Goal: Navigation & Orientation: Understand site structure

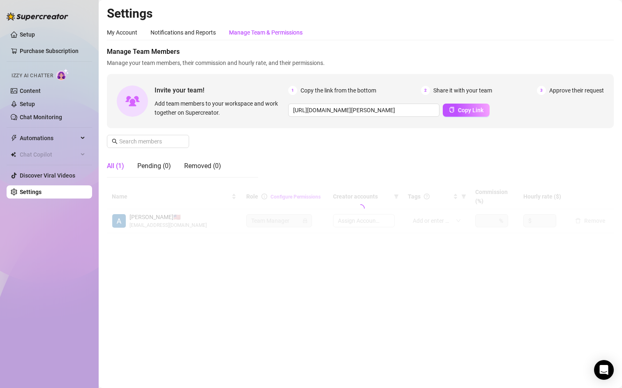
type input "[URL][DOMAIN_NAME]"
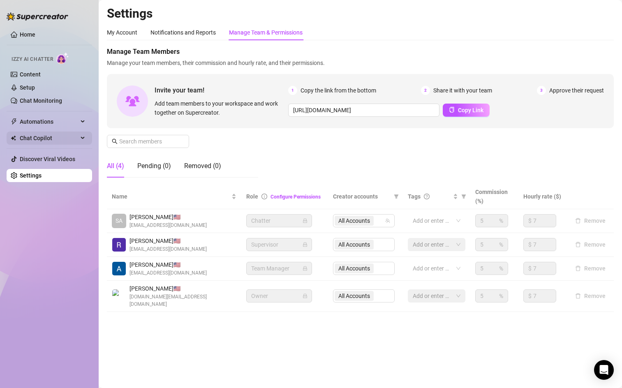
click at [83, 140] on div "Chat Copilot" at bounding box center [50, 138] width 86 height 13
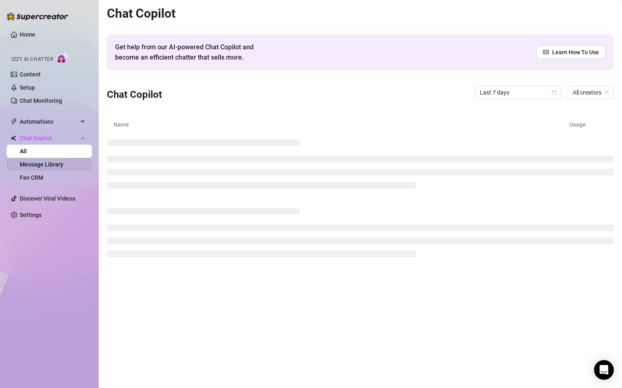
click at [63, 166] on link "Message Library" at bounding box center [42, 164] width 44 height 7
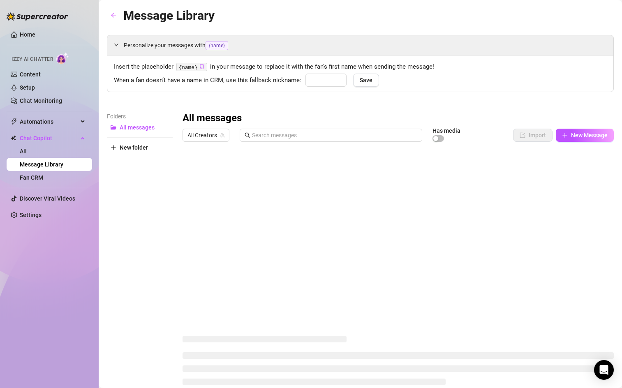
type input "babe"
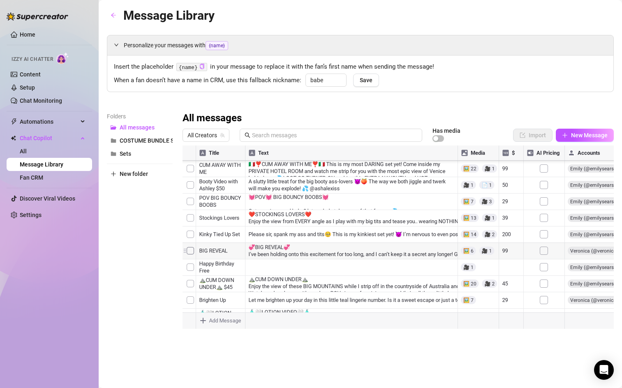
scroll to position [1085, 0]
click at [123, 218] on div "Folders All messages COSTUME BUNDLE SETS Sets New folder" at bounding box center [140, 220] width 66 height 217
click at [28, 31] on link "Home" at bounding box center [28, 34] width 16 height 7
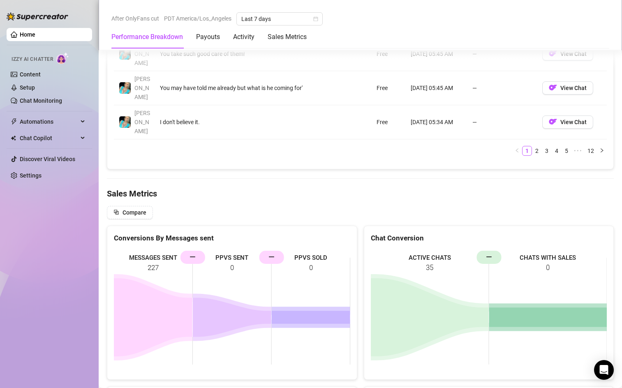
scroll to position [1047, 0]
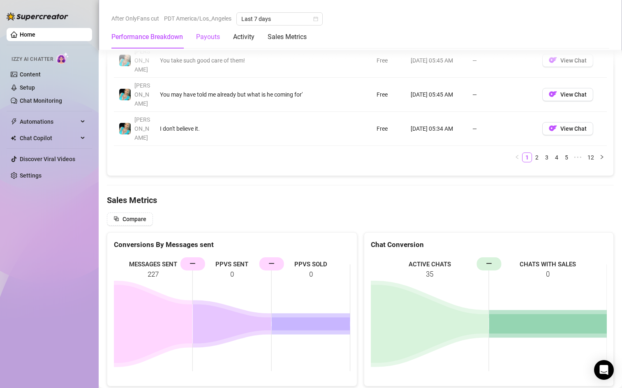
click at [202, 41] on div "Payouts" at bounding box center [208, 37] width 24 height 10
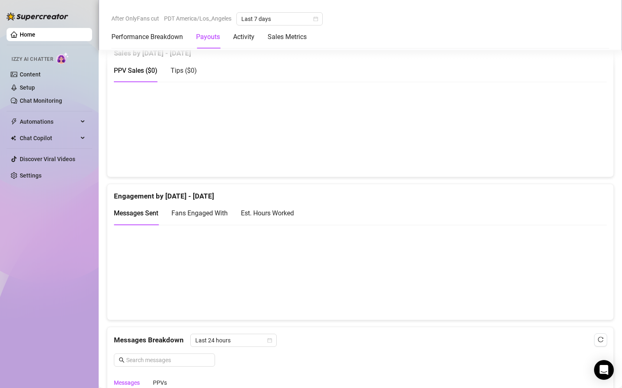
scroll to position [255, 0]
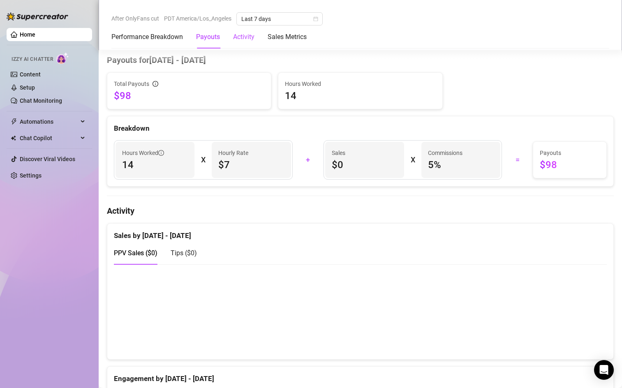
click at [242, 38] on div "Activity" at bounding box center [243, 37] width 21 height 10
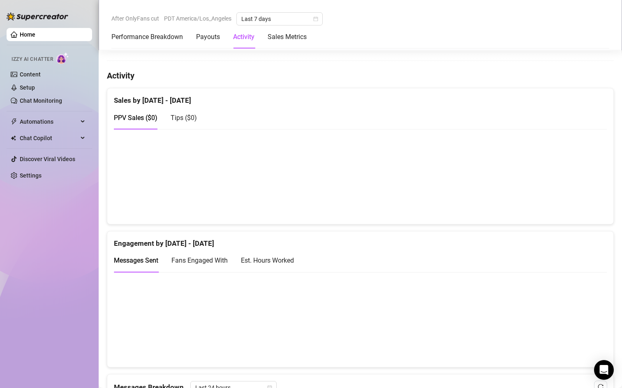
scroll to position [406, 0]
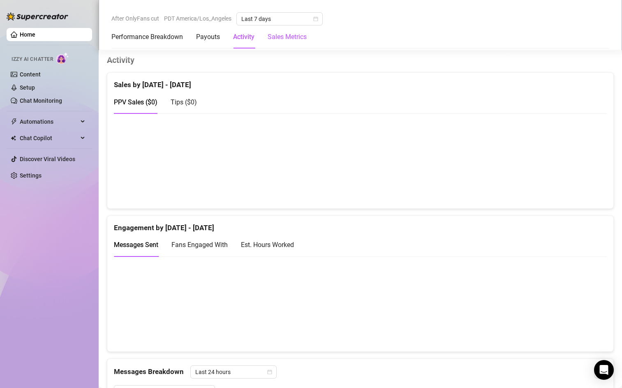
click at [286, 39] on Metrics "Sales Metrics" at bounding box center [287, 37] width 39 height 10
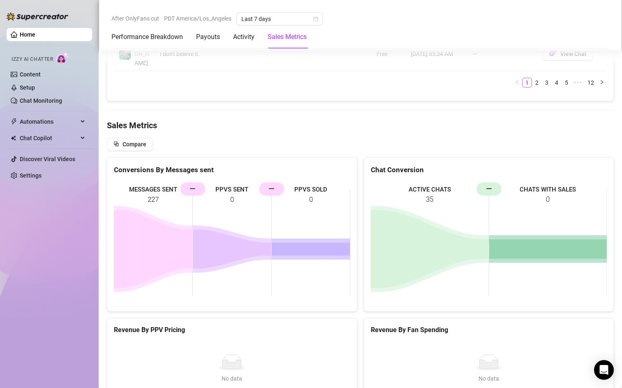
scroll to position [1222, 0]
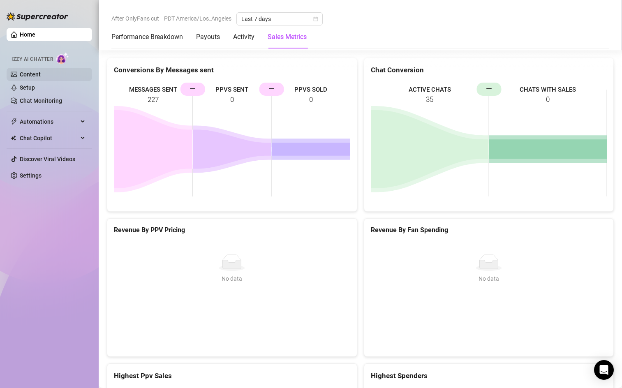
click at [32, 74] on link "Content" at bounding box center [30, 74] width 21 height 7
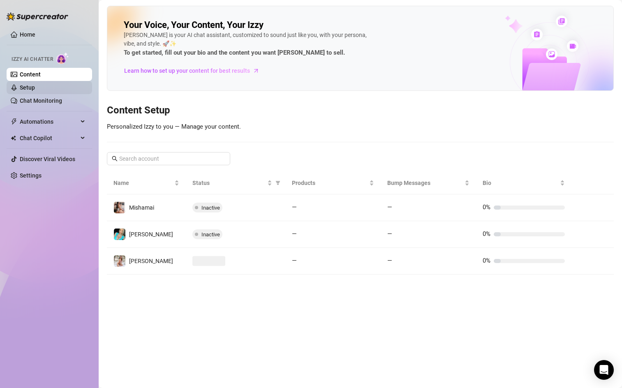
click at [35, 88] on link "Setup" at bounding box center [27, 87] width 15 height 7
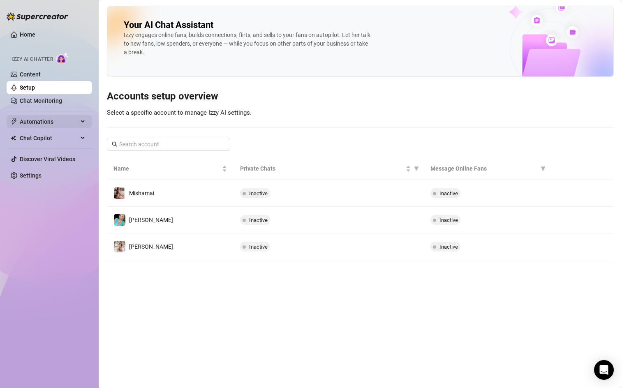
click at [70, 123] on span "Automations" at bounding box center [49, 121] width 58 height 13
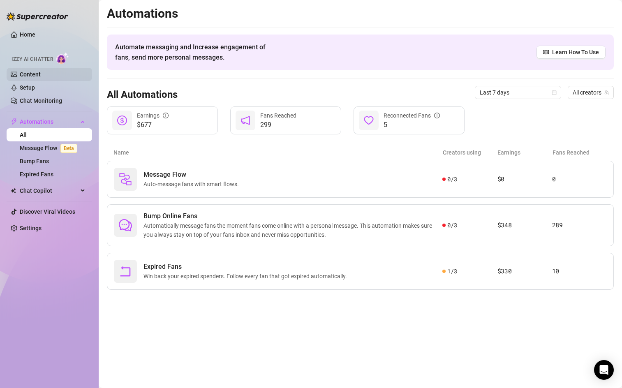
click at [41, 76] on link "Content" at bounding box center [30, 74] width 21 height 7
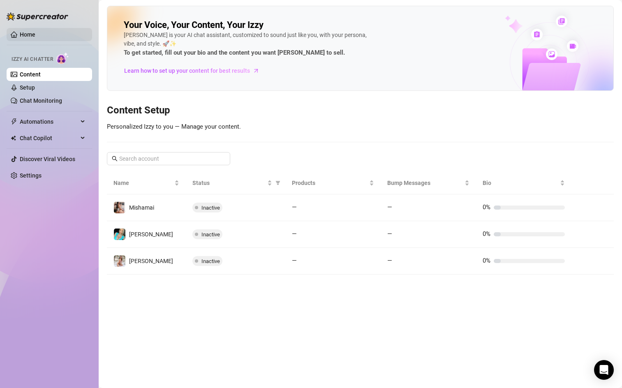
click at [26, 37] on link "Home" at bounding box center [28, 34] width 16 height 7
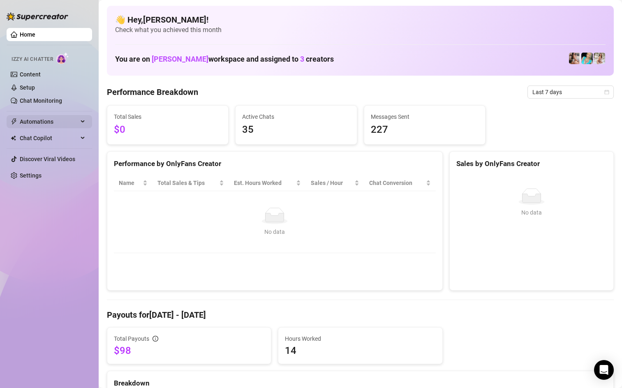
click at [83, 124] on div "Automations" at bounding box center [50, 121] width 86 height 13
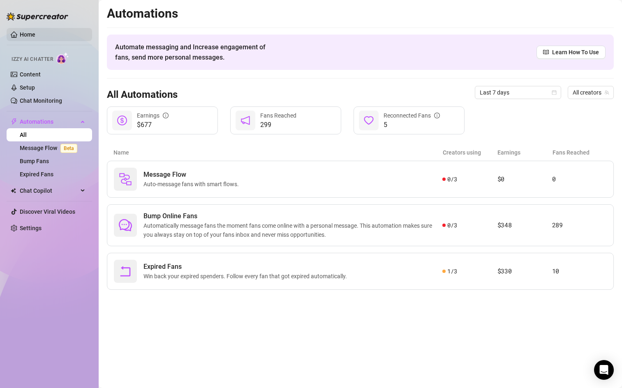
click at [30, 38] on link "Home" at bounding box center [28, 34] width 16 height 7
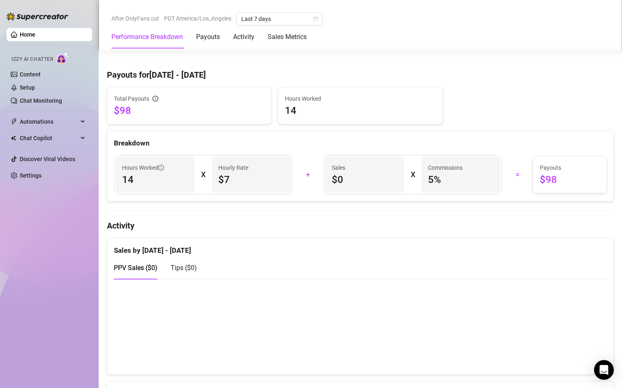
scroll to position [240, 0]
click at [207, 39] on div "Payouts" at bounding box center [208, 37] width 24 height 10
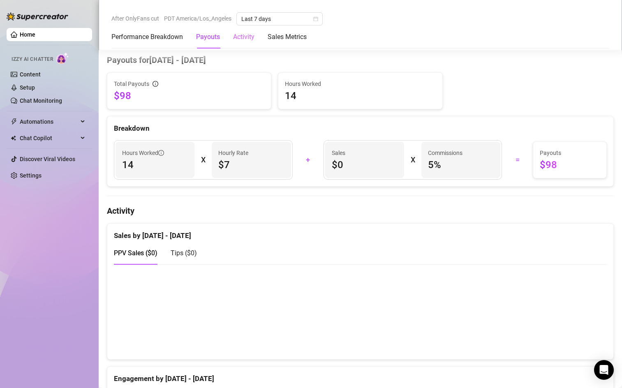
click at [245, 42] on div "Activity" at bounding box center [243, 37] width 21 height 23
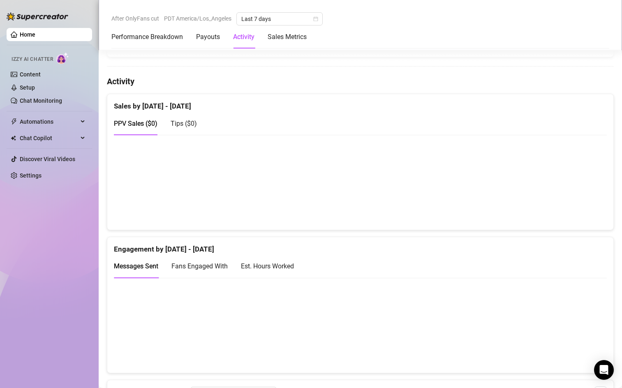
scroll to position [406, 0]
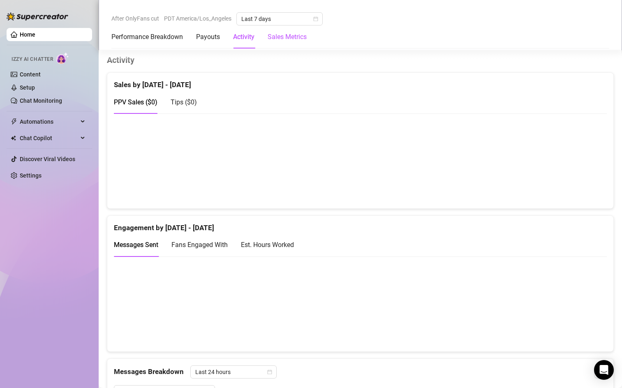
click at [292, 40] on Metrics "Sales Metrics" at bounding box center [287, 37] width 39 height 10
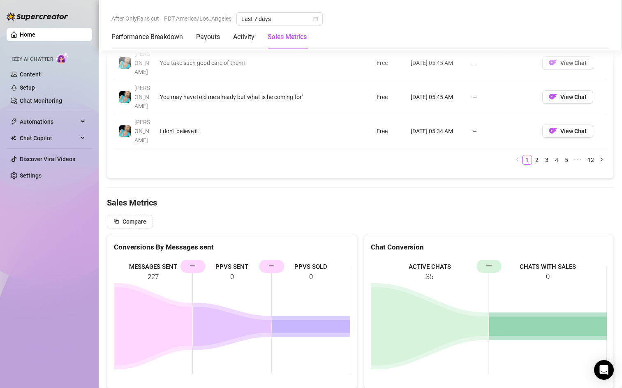
scroll to position [1048, 0]
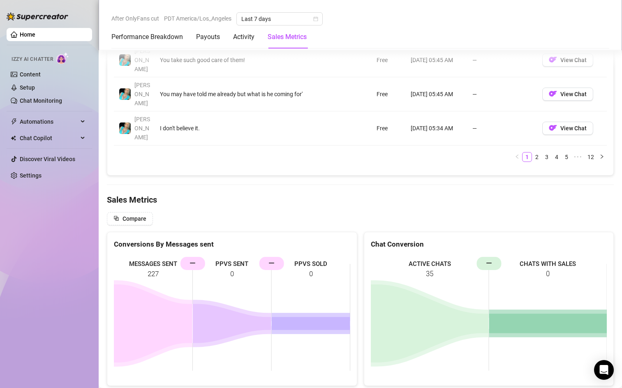
click at [31, 38] on link "Home" at bounding box center [28, 34] width 16 height 7
click at [24, 35] on link "Home" at bounding box center [28, 34] width 16 height 7
click at [20, 35] on link "Home" at bounding box center [28, 34] width 16 height 7
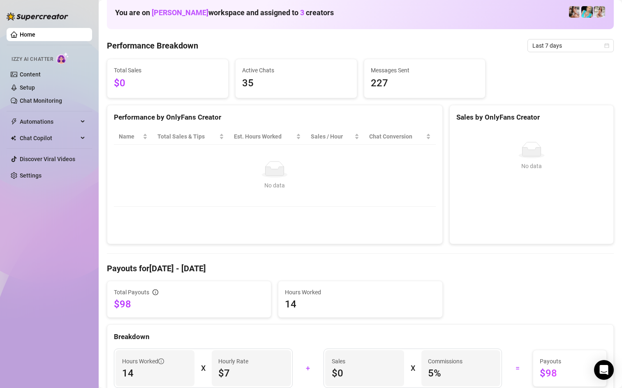
scroll to position [0, 0]
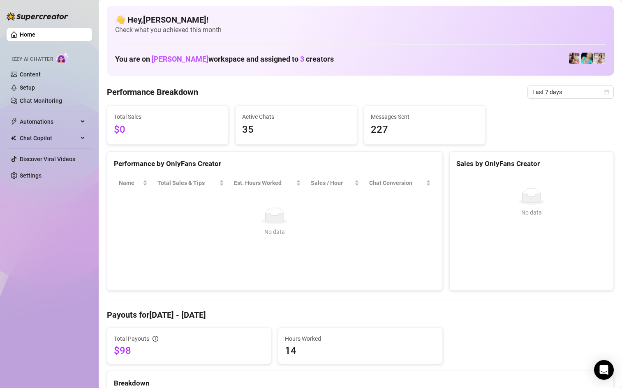
click at [541, 58] on div "You are on [PERSON_NAME] workspace and assigned to 3 creators" at bounding box center [360, 59] width 491 height 18
click at [32, 75] on link "Content" at bounding box center [30, 74] width 21 height 7
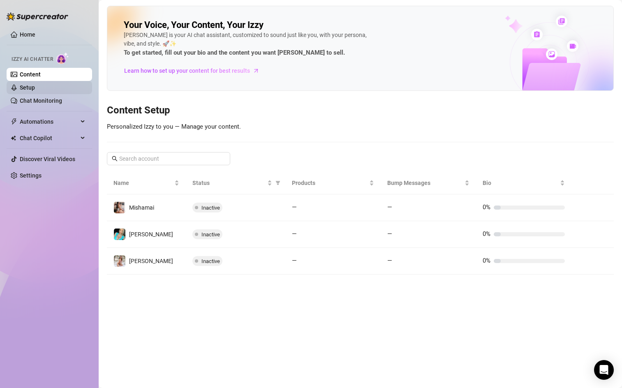
click at [35, 91] on link "Setup" at bounding box center [27, 87] width 15 height 7
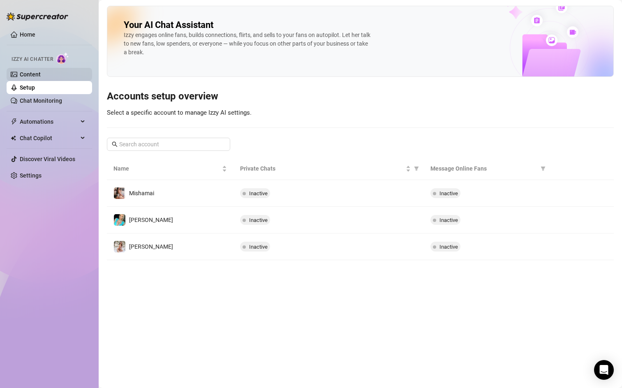
click at [36, 78] on link "Content" at bounding box center [30, 74] width 21 height 7
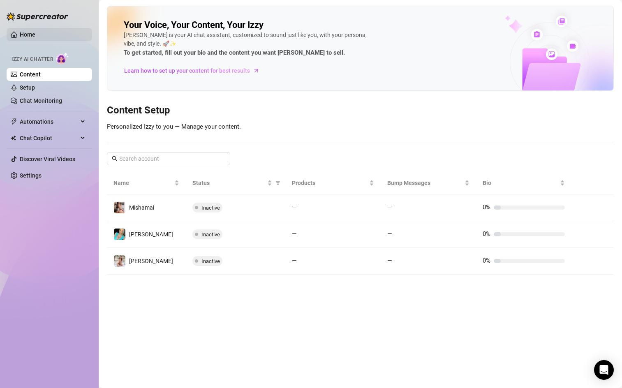
click at [25, 35] on link "Home" at bounding box center [28, 34] width 16 height 7
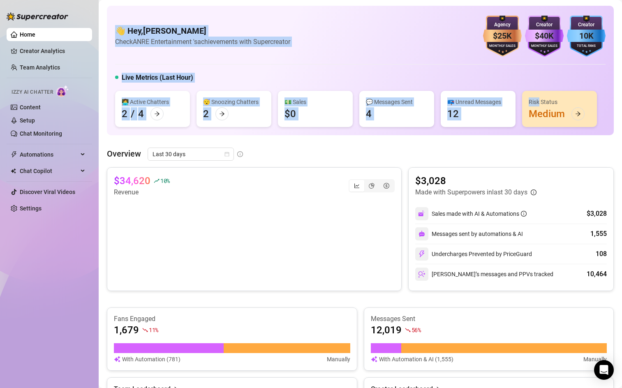
drag, startPoint x: 101, startPoint y: 18, endPoint x: 585, endPoint y: 124, distance: 495.1
click at [585, 124] on main "👋 Hey, [PERSON_NAME] Check ANRE Entertainment 's achievements with Supercreator…" at bounding box center [361, 377] width 524 height 754
click at [258, 65] on div "👋 Hey, [PERSON_NAME] Check ANRE Entertainment 's achievements with Supercreator…" at bounding box center [360, 71] width 507 height 130
